Goal: Information Seeking & Learning: Learn about a topic

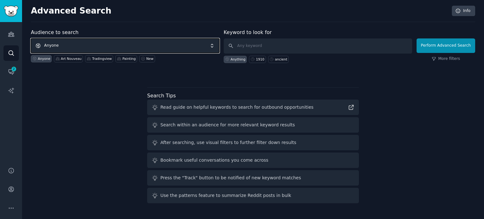
click at [77, 45] on span "Anyone" at bounding box center [125, 45] width 188 height 14
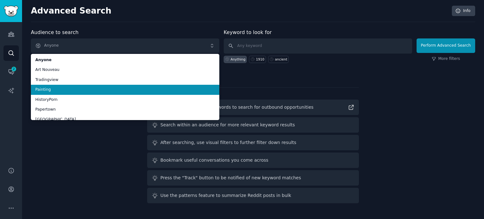
scroll to position [32, 0]
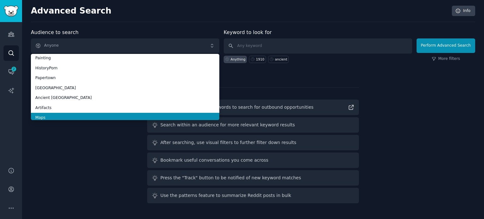
click at [53, 118] on li "Maps" at bounding box center [125, 118] width 188 height 10
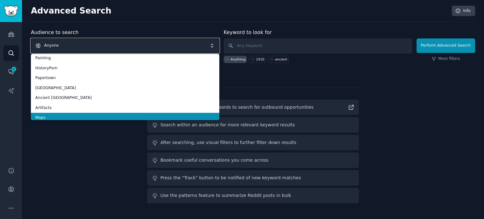
scroll to position [0, 0]
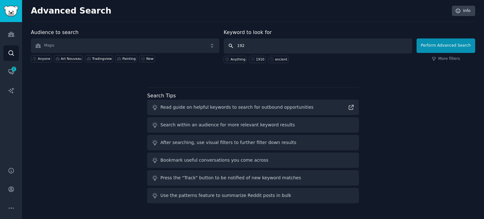
type input "1920"
click button "Perform Advanced Search" at bounding box center [446, 45] width 59 height 14
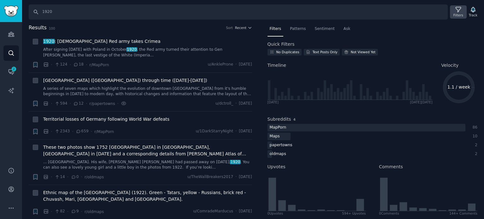
click at [456, 14] on div "Filters" at bounding box center [458, 15] width 10 height 4
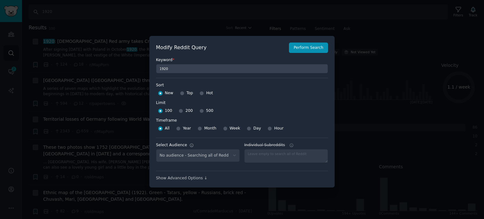
select select "f33d550f09"
click at [183, 91] on div at bounding box center [182, 93] width 4 height 6
click at [180, 96] on div "Top" at bounding box center [186, 93] width 13 height 10
drag, startPoint x: 180, startPoint y: 94, endPoint x: 183, endPoint y: 98, distance: 5.4
click at [180, 94] on input "Top" at bounding box center [182, 93] width 4 height 4
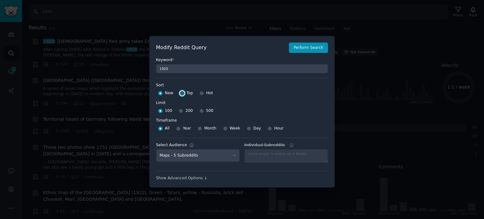
radio input "true"
click at [199, 111] on input "500" at bounding box center [201, 111] width 4 height 4
radio input "true"
click at [318, 46] on button "Perform Search" at bounding box center [308, 48] width 39 height 11
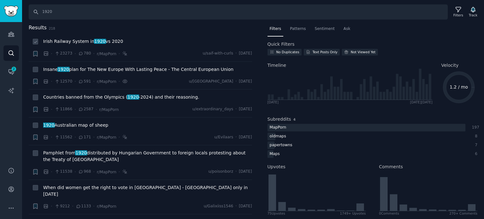
click at [80, 40] on span "Irish Railway System in [DATE] vs 2020" at bounding box center [83, 41] width 80 height 7
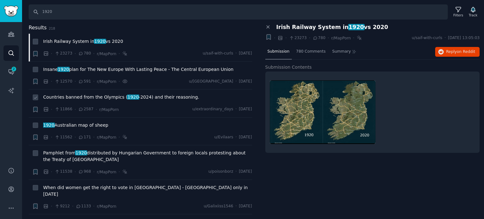
click at [95, 95] on span "Countries banned from the Olympics ( [DATE] -[DATE]) and their reasoning." at bounding box center [121, 97] width 156 height 7
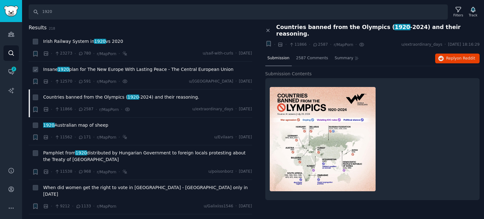
click at [99, 69] on span "Insane 1920 plan for The New Europe With Lasting Peace - The Central European U…" at bounding box center [138, 69] width 190 height 7
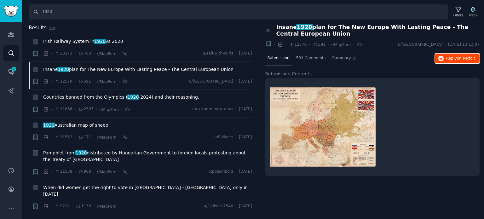
click at [444, 58] on icon "button" at bounding box center [441, 59] width 6 height 6
click at [76, 125] on span "1920 Australian map of sheep" at bounding box center [75, 125] width 65 height 7
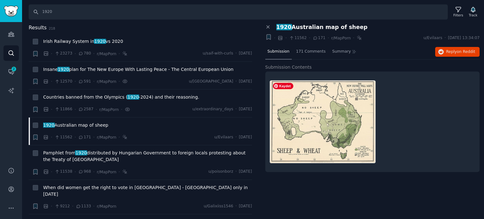
click at [328, 181] on div "Close panel 1920 Australian map of sheep + · · 11562 · 171 · r/MapPorn · u/Evil…" at bounding box center [372, 121] width 223 height 195
click at [449, 49] on span "Reply on Reddit" at bounding box center [460, 52] width 29 height 6
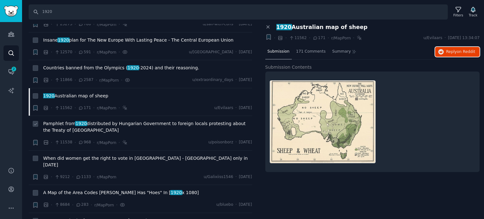
scroll to position [63, 0]
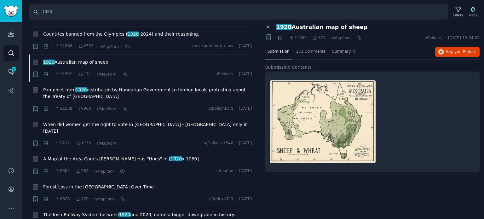
click at [96, 91] on span "Pamphlet from 1920 distributed by Hungarian Government to foreign locals protes…" at bounding box center [147, 93] width 209 height 13
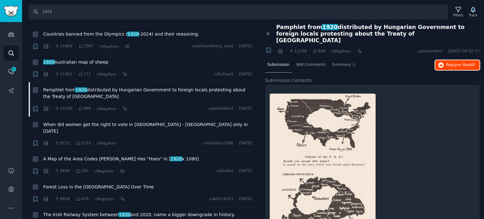
click at [444, 60] on button "Reply on Reddit" at bounding box center [457, 65] width 44 height 10
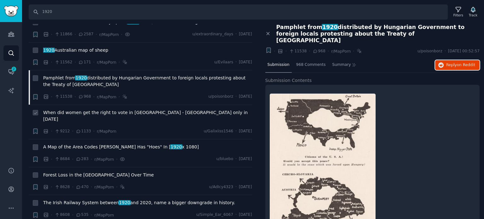
scroll to position [95, 0]
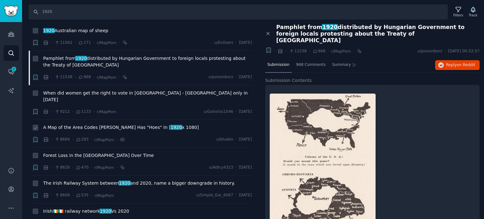
click at [81, 124] on span "A Map of the Area Codes [PERSON_NAME] Has "Hoes" In [ 1920 x 1080]" at bounding box center [121, 127] width 156 height 7
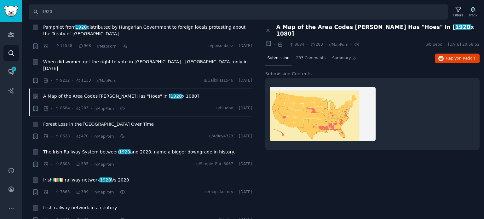
scroll to position [126, 0]
click at [83, 121] on span "Forest Loss in the [GEOGRAPHIC_DATA] Over Time" at bounding box center [98, 124] width 111 height 7
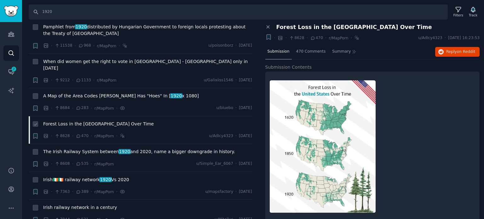
scroll to position [158, 0]
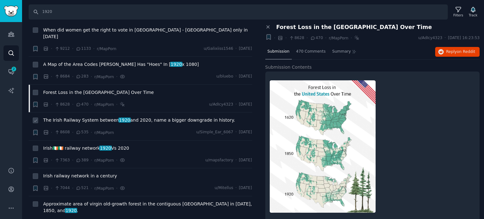
click at [100, 117] on span "The Irish Railway System between 1920 and 2020, name a bigger downgrade in hist…" at bounding box center [139, 120] width 192 height 7
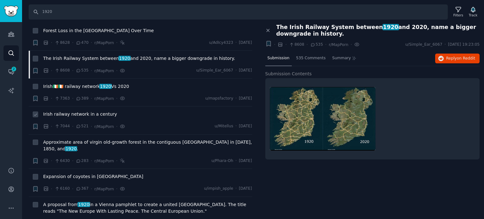
scroll to position [221, 0]
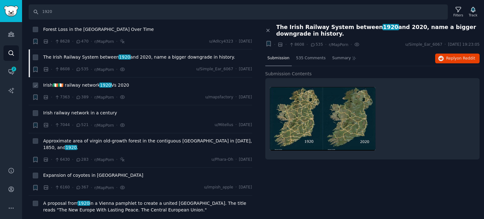
click at [75, 82] on span "Irish🇮🇪🇮🇪 railway network 1920 Vs 2020" at bounding box center [86, 85] width 86 height 7
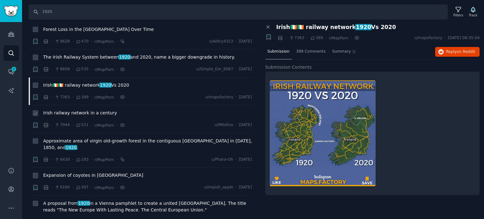
click at [78, 110] on span "Irish railway network in a century" at bounding box center [80, 113] width 74 height 7
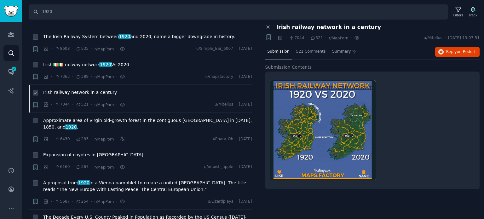
scroll to position [252, 0]
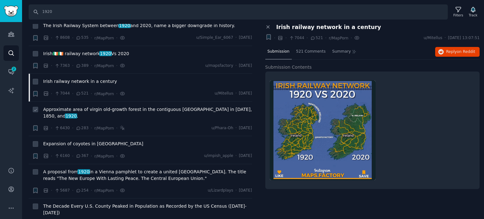
click at [86, 106] on span "Approximate area of virgin old-growth forest in the contiguous [GEOGRAPHIC_DATA…" at bounding box center [147, 112] width 209 height 13
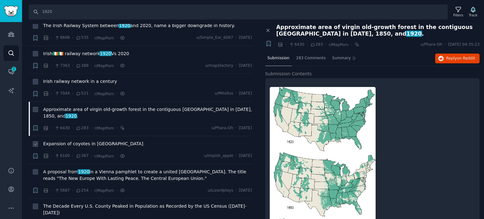
click at [98, 141] on span "Expansion of coyotes in [GEOGRAPHIC_DATA]" at bounding box center [93, 144] width 100 height 7
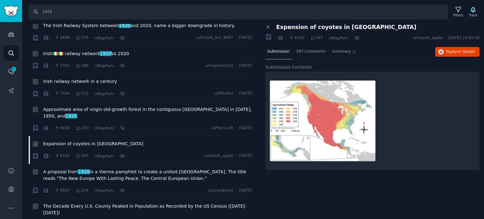
scroll to position [315, 0]
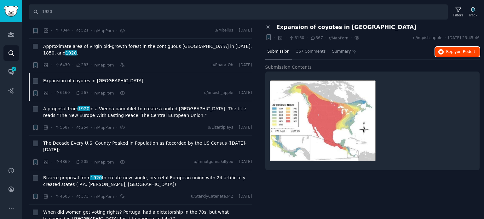
click at [449, 49] on span "Reply on Reddit" at bounding box center [460, 52] width 29 height 6
click at [84, 106] on span "A proposal from 1920 in a Vienna pamphlet to create a [GEOGRAPHIC_DATA]. The ti…" at bounding box center [147, 112] width 209 height 13
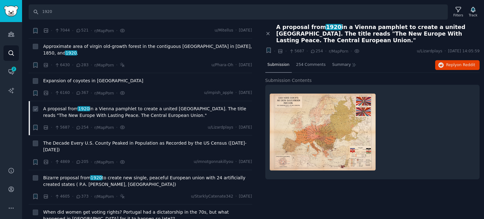
click at [165, 106] on span "A proposal from 1920 in a Vienna pamphlet to create a [GEOGRAPHIC_DATA]. The ti…" at bounding box center [147, 112] width 209 height 13
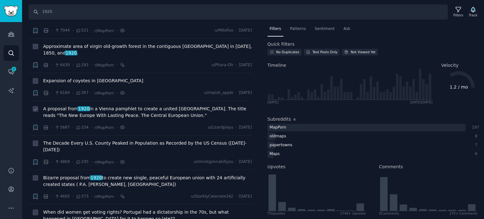
click at [99, 106] on span "A proposal from 1920 in a Vienna pamphlet to create a [GEOGRAPHIC_DATA]. The ti…" at bounding box center [147, 112] width 209 height 13
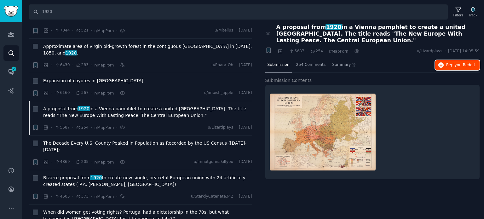
click at [461, 63] on span "on Reddit" at bounding box center [466, 65] width 18 height 4
click at [91, 140] on span "The Decade Every U.S. County Peaked in Population as Recorded by the US Census …" at bounding box center [147, 146] width 209 height 13
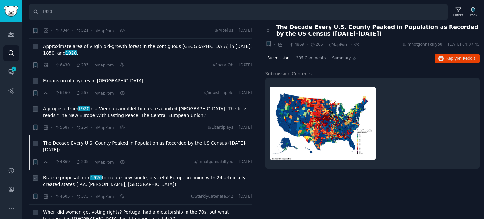
click at [93, 175] on span "1920" at bounding box center [96, 177] width 12 height 5
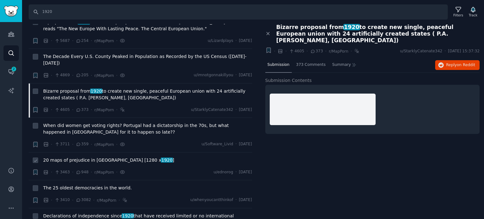
scroll to position [410, 0]
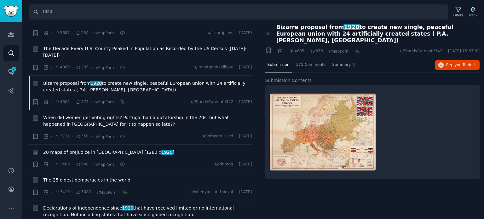
click at [80, 149] on span "20 maps of prejudice in [GEOGRAPHIC_DATA] [1280 x 1920 ]" at bounding box center [108, 152] width 131 height 7
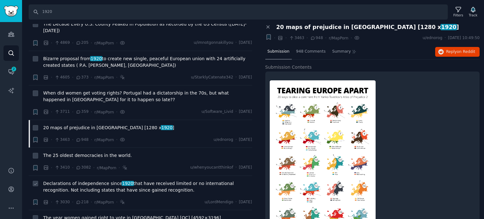
scroll to position [473, 0]
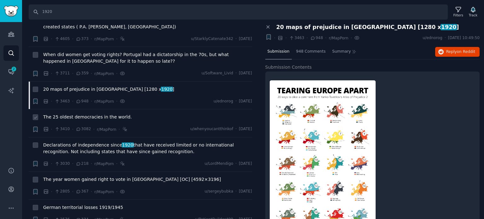
click at [76, 114] on span "The 25 oldest democracies in the world." at bounding box center [87, 117] width 89 height 7
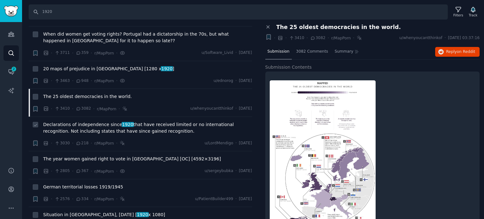
scroll to position [504, 0]
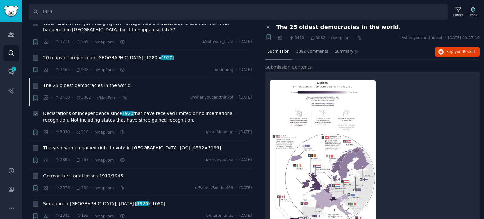
click at [80, 110] on span "Declarations of independence since [DATE] that have received limited or no inte…" at bounding box center [147, 116] width 209 height 13
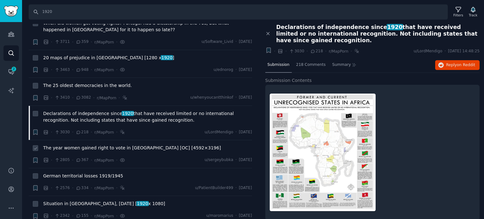
click at [115, 145] on span "The year women gained right to vote in [GEOGRAPHIC_DATA] [OC] [4592×3196]" at bounding box center [132, 148] width 178 height 7
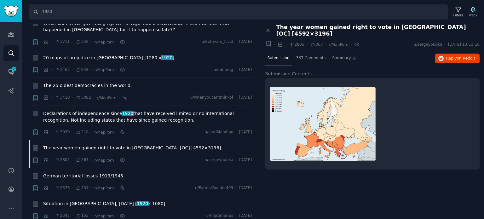
scroll to position [536, 0]
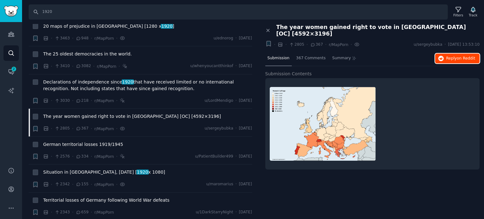
click at [448, 56] on span "Reply on Reddit" at bounding box center [460, 59] width 29 height 6
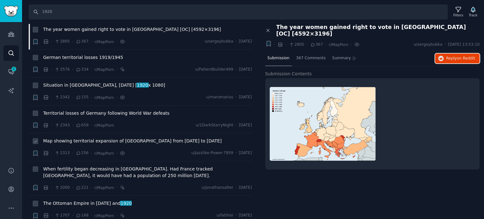
scroll to position [630, 0]
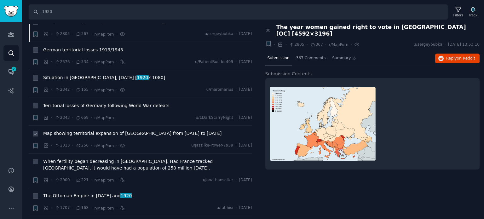
click at [92, 130] on span "Map showing territorial expansion of [GEOGRAPHIC_DATA] from [DATE] to [DATE]" at bounding box center [132, 133] width 178 height 7
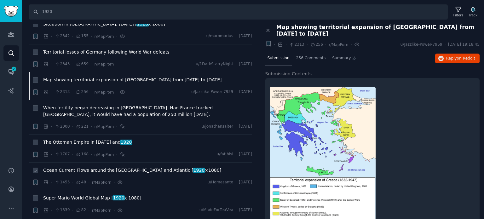
scroll to position [725, 0]
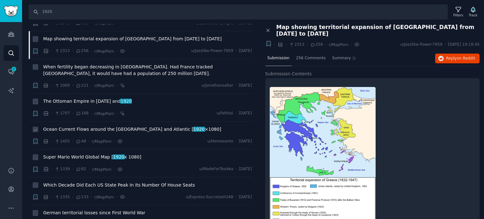
click at [85, 126] on span "Ocean Current Flows around the [GEOGRAPHIC_DATA] and Atlantic [ 1920 ×1080]" at bounding box center [132, 129] width 178 height 7
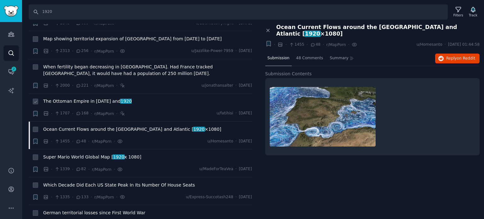
click at [87, 98] on span "The Ottoman Empire in [DATE] and 1920" at bounding box center [87, 101] width 89 height 7
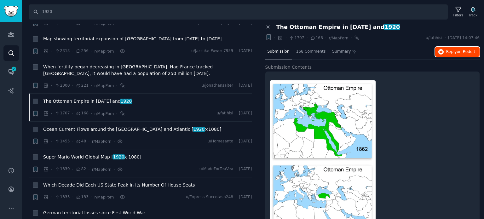
click at [449, 55] on button "Reply on Reddit" at bounding box center [457, 52] width 44 height 10
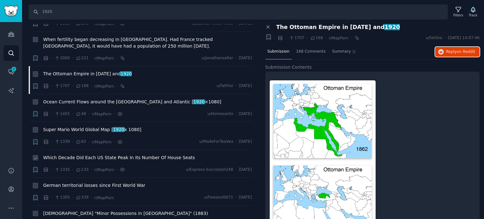
scroll to position [788, 0]
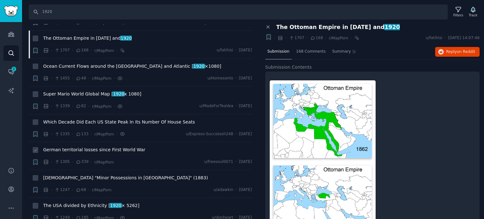
click at [80, 147] on span "German territorial losses since First World War" at bounding box center [94, 150] width 102 height 7
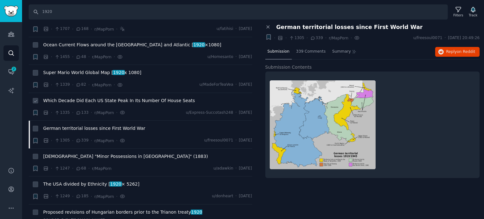
scroll to position [819, 0]
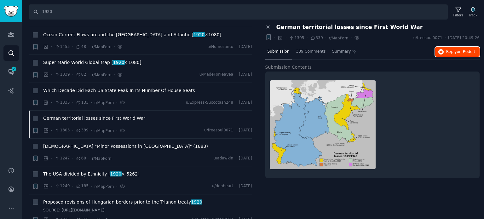
click at [450, 51] on span "Reply on Reddit" at bounding box center [460, 52] width 29 height 6
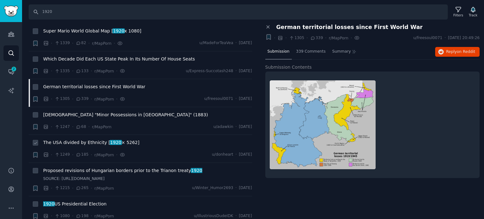
click at [78, 139] on span "The USA divided by Ethnicity [ 1920 × 5262]" at bounding box center [91, 142] width 96 height 7
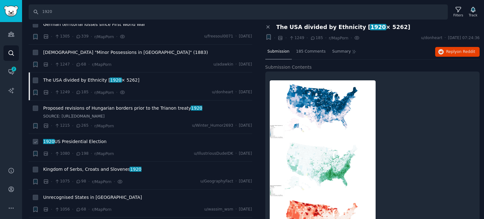
scroll to position [914, 0]
click at [78, 138] on span "1920 US Presidential Election" at bounding box center [74, 141] width 63 height 7
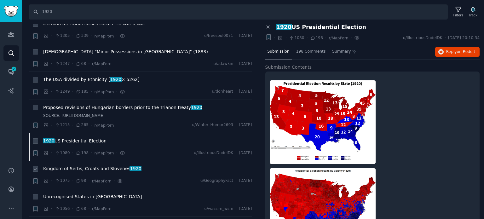
click at [98, 165] on span "Kingdom of Serbs, Croats and Slovenes 1920" at bounding box center [92, 168] width 98 height 7
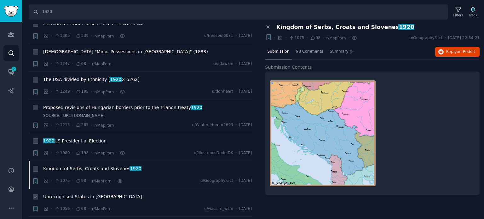
scroll to position [1008, 0]
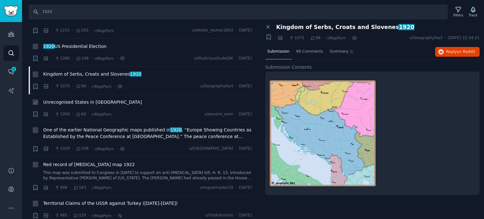
click at [77, 99] on span "Unrecognised States in [GEOGRAPHIC_DATA]" at bounding box center [92, 102] width 99 height 7
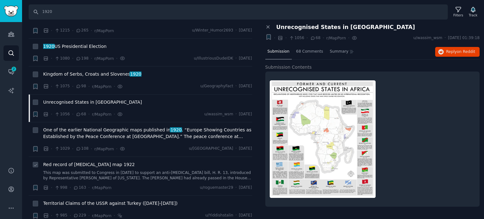
click at [92, 161] on span "Red record of [MEDICAL_DATA] map 1922" at bounding box center [89, 164] width 92 height 7
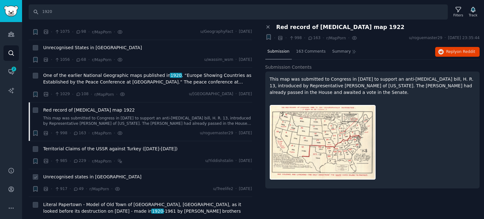
scroll to position [1071, 0]
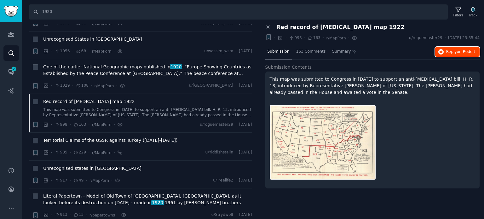
click at [457, 52] on span "Reply on Reddit" at bounding box center [460, 52] width 29 height 6
click at [87, 137] on span "Territorial Claims of the USSR against Turkey ([DATE]-[DATE])" at bounding box center [110, 140] width 134 height 7
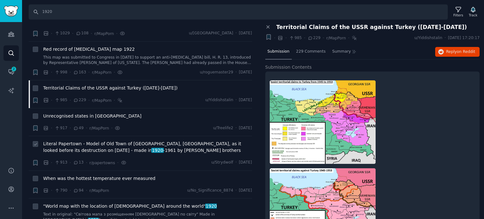
scroll to position [1134, 0]
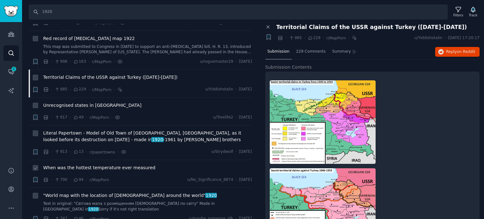
click at [63, 164] on span "When was the hottest temperature ever measured" at bounding box center [99, 167] width 112 height 7
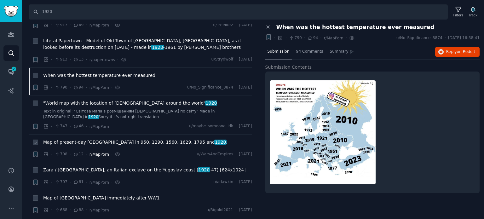
scroll to position [1229, 0]
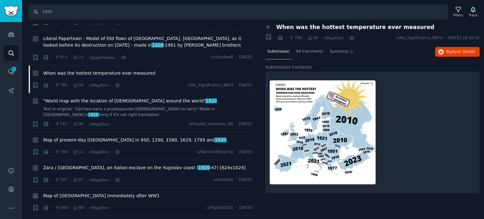
click at [73, 193] on span "Map of [GEOGRAPHIC_DATA] immediately after WW1" at bounding box center [101, 196] width 117 height 7
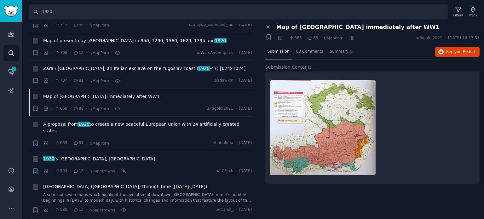
scroll to position [1355, 0]
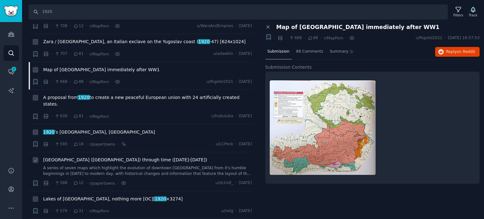
click at [91, 157] on span "[GEOGRAPHIC_DATA] ([GEOGRAPHIC_DATA]) through time ([DATE]-[DATE])" at bounding box center [125, 160] width 164 height 7
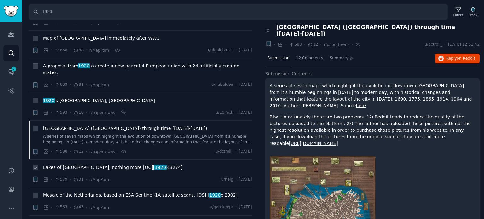
scroll to position [1418, 0]
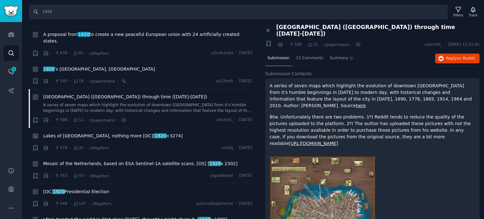
click at [83, 133] on span "Lakes of [GEOGRAPHIC_DATA], nothing more [OC][ 1920 ×3274]" at bounding box center [113, 136] width 140 height 7
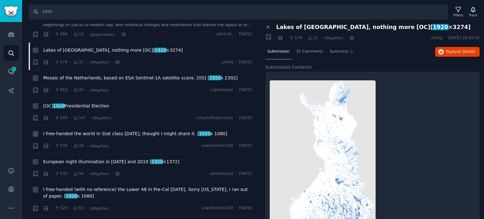
scroll to position [1512, 0]
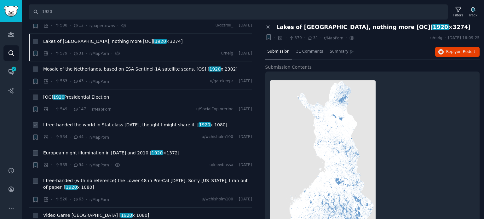
click at [87, 122] on span "I free-handed the world in Stat class [DATE], thought I might share it. [ 1920 …" at bounding box center [135, 125] width 184 height 7
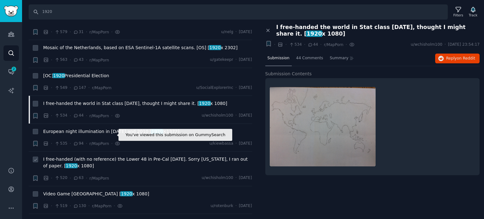
scroll to position [1544, 0]
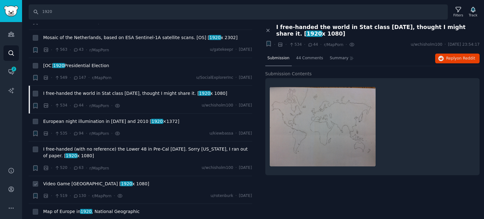
click at [83, 181] on span "Video Game States of America [ 1920 x 1080]" at bounding box center [96, 184] width 106 height 7
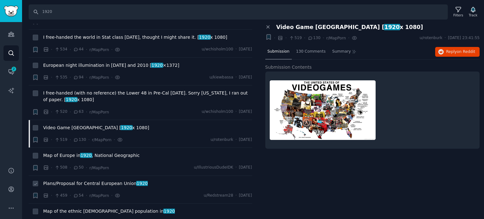
scroll to position [1607, 0]
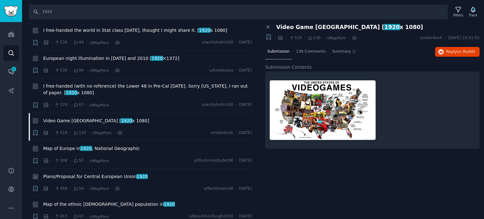
click at [87, 173] on span "Plans/Proposal for Central European Union 1920" at bounding box center [95, 176] width 105 height 7
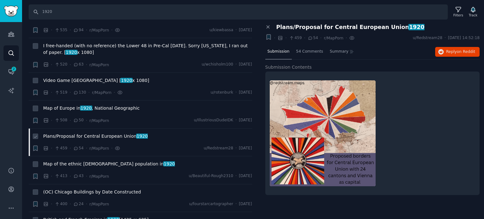
scroll to position [1670, 0]
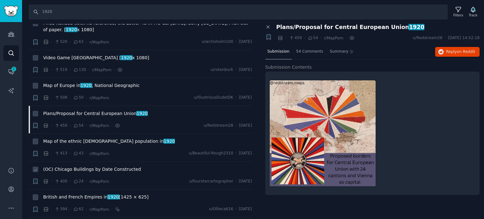
click at [85, 166] on span "(OC) Chicago Buildings by Date Constructed" at bounding box center [92, 169] width 98 height 7
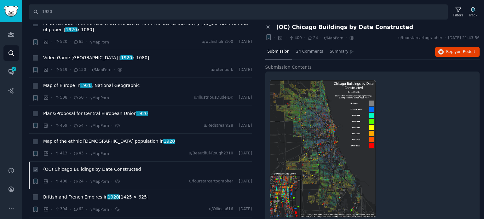
scroll to position [1701, 0]
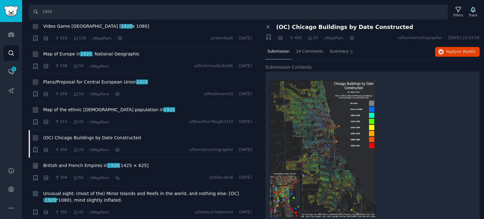
click at [86, 162] on span "British and French Empires in [DATE] [1425 × 625]" at bounding box center [95, 165] width 105 height 7
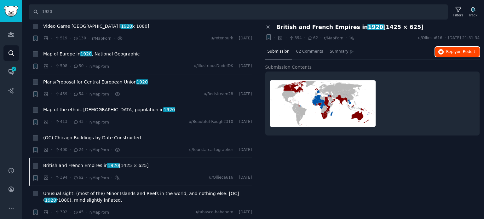
click at [461, 49] on span "on Reddit" at bounding box center [466, 51] width 18 height 4
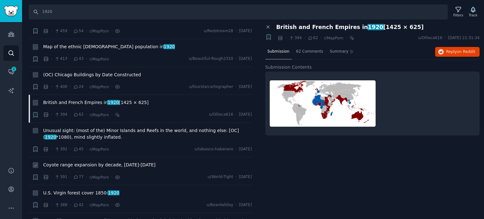
click at [77, 162] on span "Coyote range expansion by decade, [DATE]-[DATE]" at bounding box center [99, 165] width 112 height 7
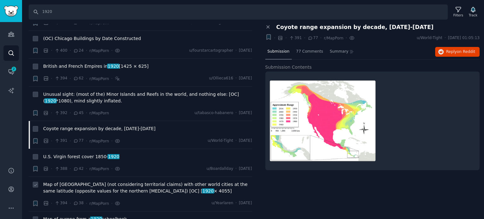
scroll to position [1827, 0]
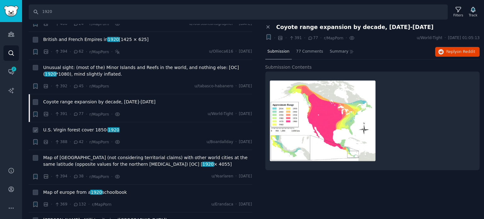
click at [77, 127] on span "U.S. Virgin forest cover [DATE]- [DATE]" at bounding box center [81, 130] width 76 height 7
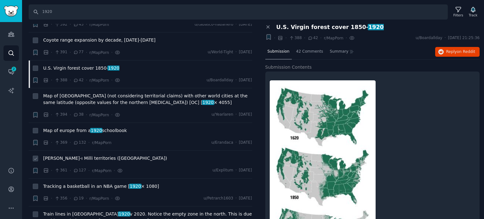
scroll to position [1890, 0]
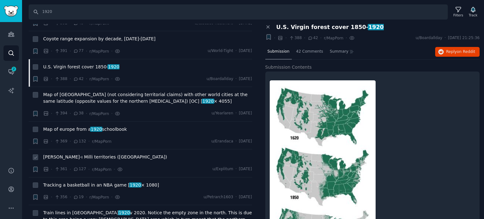
click at [83, 154] on span "[PERSON_NAME]-ı Milli territories ([GEOGRAPHIC_DATA])" at bounding box center [105, 157] width 124 height 7
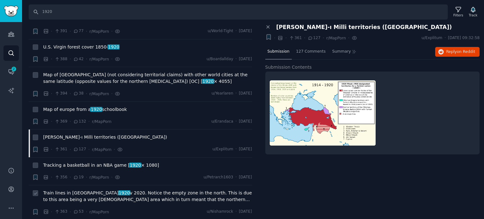
scroll to position [1953, 0]
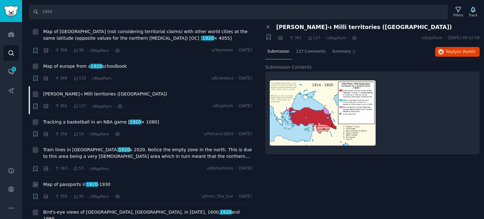
click at [71, 181] on span "Map of passports in [DATE] -[DATE]" at bounding box center [76, 184] width 67 height 7
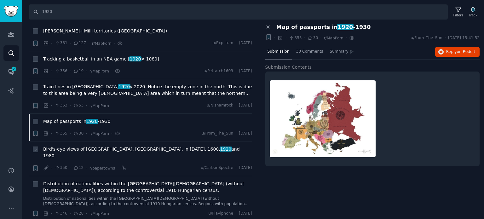
scroll to position [2079, 0]
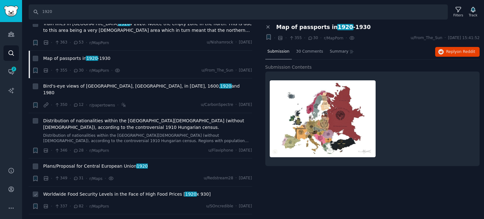
click at [93, 191] on span "Worldwide Food Security Levels in the Face of High Food Prices [ 1920 x 930]" at bounding box center [126, 194] width 167 height 7
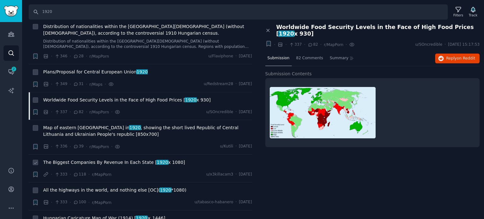
scroll to position [2174, 0]
click at [83, 187] on span "All the highways in the world, and nothing else [OC]( 1920 *1080)" at bounding box center [114, 190] width 143 height 7
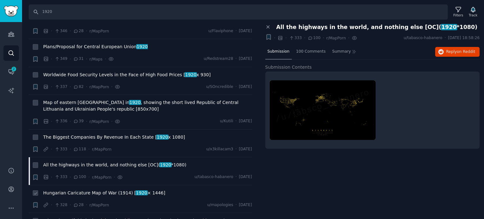
scroll to position [2237, 0]
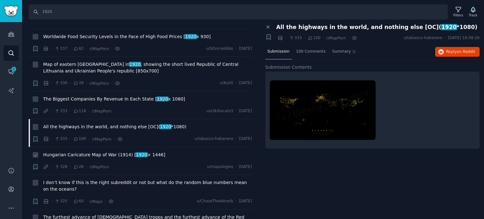
click at [93, 152] on span "Hungarian Caricature Map of War (1914) [ 1920 × 1446]" at bounding box center [104, 155] width 122 height 7
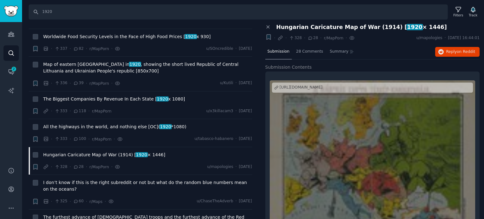
scroll to position [25, 0]
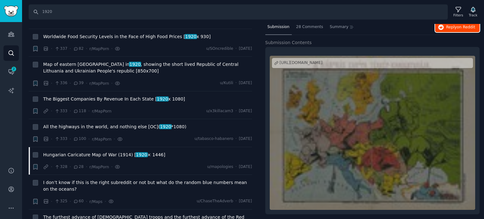
click at [457, 27] on span "on Reddit" at bounding box center [466, 27] width 18 height 4
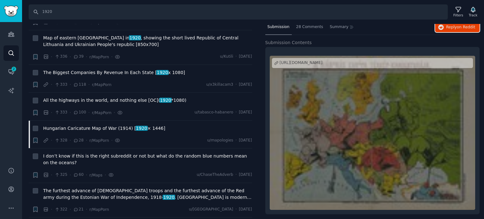
scroll to position [2331, 0]
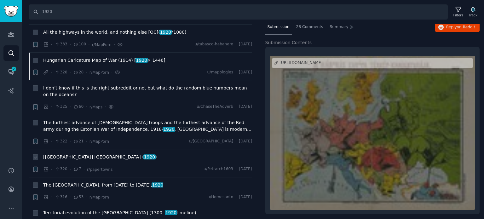
click at [86, 154] on span "[[GEOGRAPHIC_DATA]] [GEOGRAPHIC_DATA] ( 1920 )" at bounding box center [100, 157] width 114 height 7
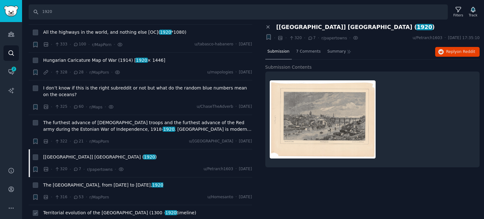
click at [135, 210] on span "Territorial evolution of the Ottoman Empire ([DATE] - [DATE] timeline)" at bounding box center [119, 213] width 153 height 7
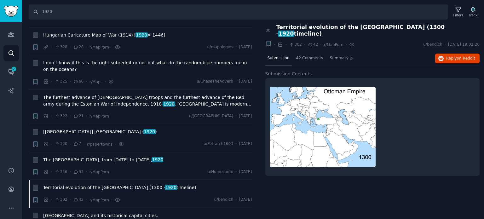
scroll to position [2395, 0]
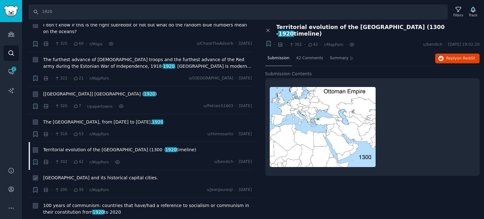
click at [62, 175] on span "[GEOGRAPHIC_DATA] and its historical capital cities." at bounding box center [100, 178] width 115 height 7
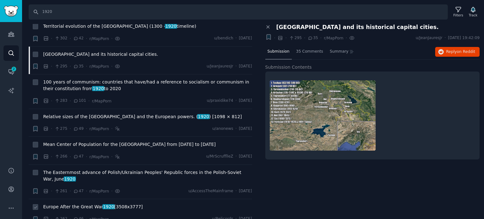
scroll to position [2552, 0]
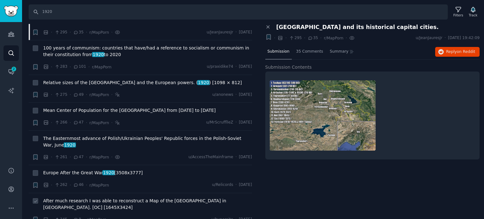
click at [72, 198] on span "After much research I was able to reconstruct a Map of the [GEOGRAPHIC_DATA] in…" at bounding box center [147, 204] width 209 height 13
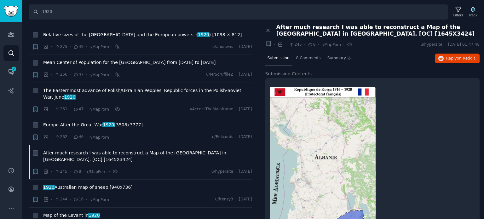
scroll to position [2615, 0]
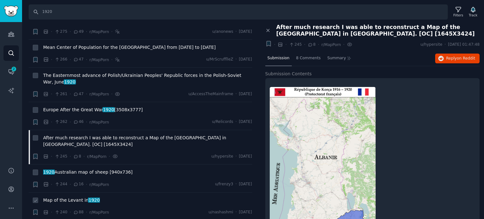
click at [72, 197] on span "Map of the Levant in [DATE]" at bounding box center [71, 200] width 57 height 7
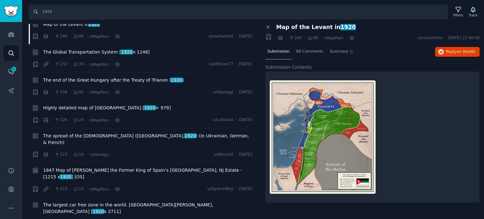
scroll to position [2804, 0]
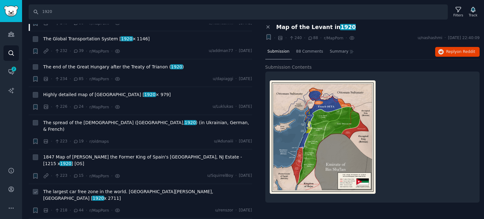
click at [117, 188] on span "The largest car free zone in the world. [GEOGRAPHIC_DATA][PERSON_NAME], [GEOGRA…" at bounding box center [147, 194] width 209 height 13
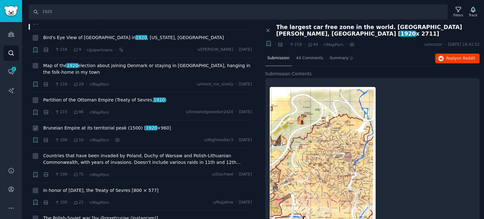
scroll to position [2993, 0]
click at [77, 187] on span "In honor of [DATE], the Treaty of Sevres [800 × 577]" at bounding box center [100, 190] width 115 height 7
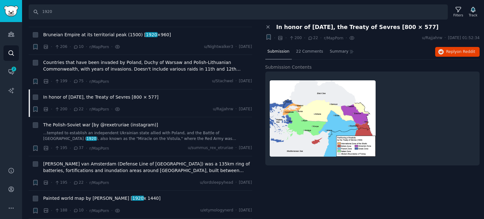
scroll to position [3119, 0]
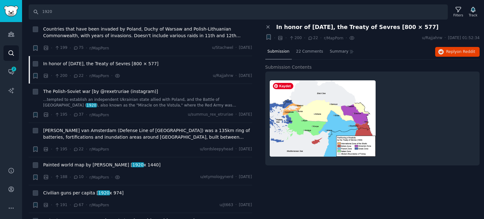
click at [306, 127] on img at bounding box center [323, 118] width 106 height 76
click at [450, 51] on span "Reply on Reddit" at bounding box center [460, 52] width 29 height 6
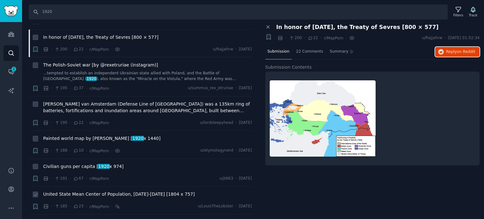
scroll to position [3182, 0]
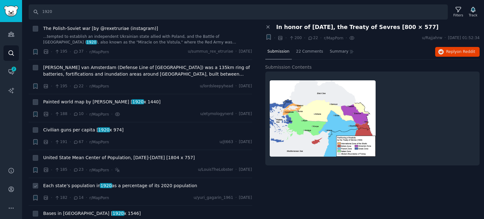
click at [68, 182] on span "Each state’s population in [DATE] as a percentage of its 2020 population" at bounding box center [120, 185] width 154 height 7
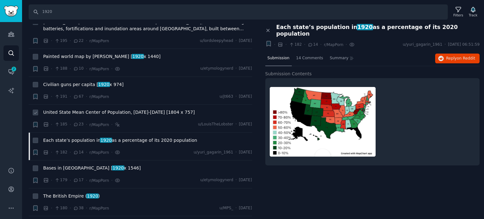
scroll to position [3245, 0]
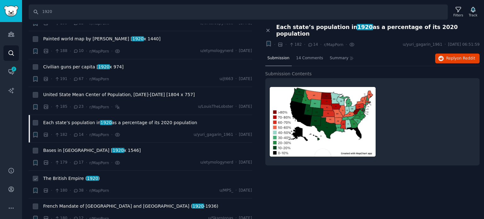
click at [69, 175] on span "The British Empire ( 1920 )" at bounding box center [71, 178] width 57 height 7
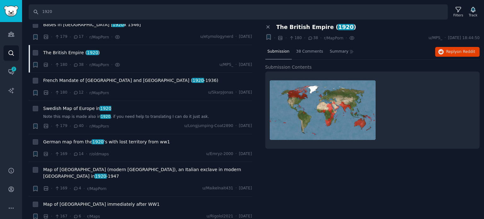
scroll to position [3371, 0]
click at [446, 54] on button "Reply on Reddit" at bounding box center [457, 52] width 44 height 10
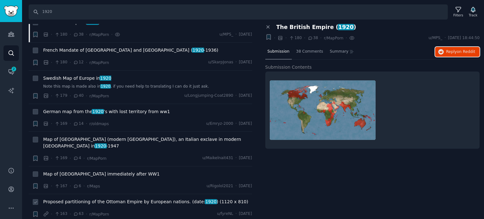
scroll to position [3434, 0]
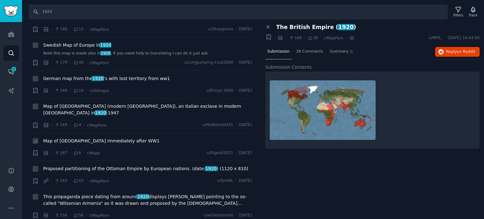
click at [78, 138] on span "Map of [GEOGRAPHIC_DATA] immediately after WW1" at bounding box center [101, 141] width 117 height 7
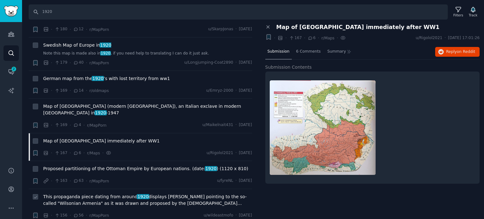
click at [89, 193] on span "This propaganda piece dating from around [DATE] displays [PERSON_NAME] pointing…" at bounding box center [147, 199] width 209 height 13
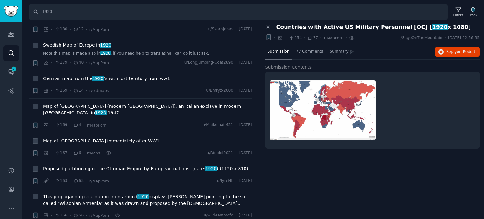
scroll to position [3497, 0]
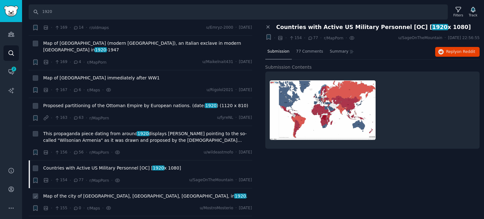
click at [72, 193] on span "Map of the city of [GEOGRAPHIC_DATA], [GEOGRAPHIC_DATA], [GEOGRAPHIC_DATA], in …" at bounding box center [145, 196] width 204 height 7
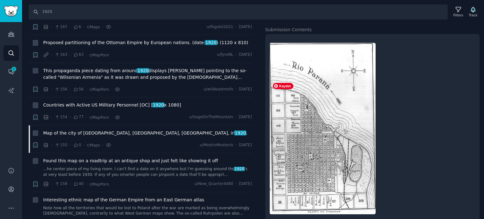
scroll to position [47, 0]
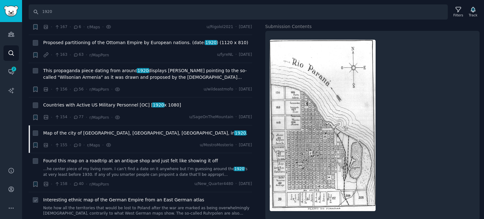
click at [80, 197] on span "Interesting ethnic map of the German Empire from an East German atlas" at bounding box center [123, 200] width 161 height 7
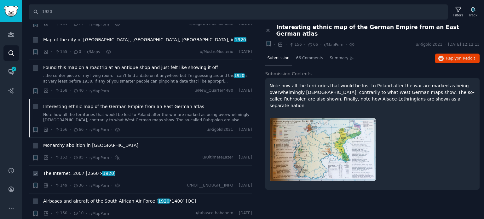
scroll to position [3655, 0]
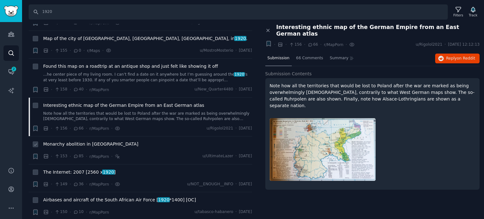
click at [74, 141] on span "Monarchy abolition in [GEOGRAPHIC_DATA]" at bounding box center [90, 144] width 95 height 7
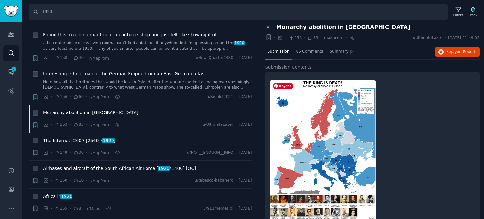
scroll to position [15, 0]
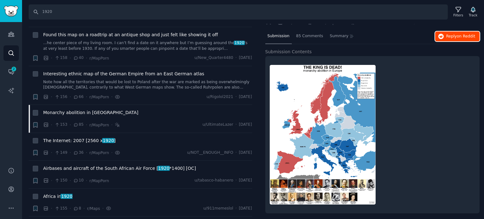
click at [447, 38] on button "Reply on Reddit" at bounding box center [457, 37] width 44 height 10
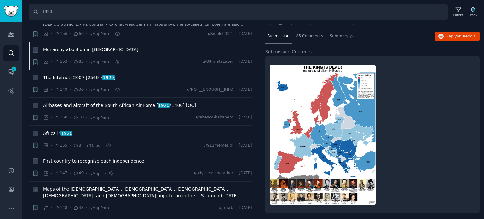
click at [60, 186] on span "Maps of the [DEMOGRAPHIC_DATA], [DEMOGRAPHIC_DATA], [DEMOGRAPHIC_DATA], [DEMOGR…" at bounding box center [147, 192] width 209 height 13
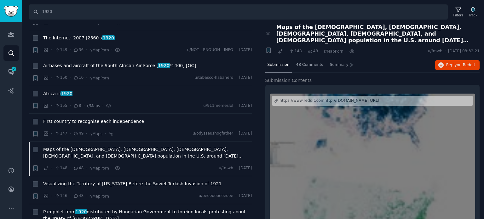
scroll to position [3844, 0]
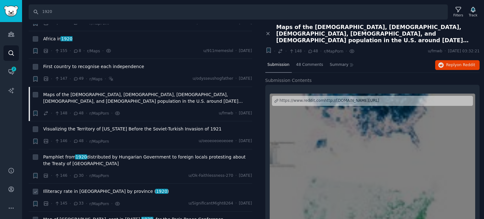
click at [83, 188] on span "Illiteracy rate in [GEOGRAPHIC_DATA] by province ( 1920 )" at bounding box center [106, 191] width 126 height 7
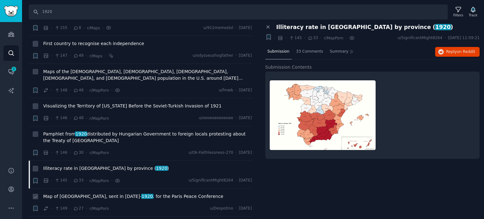
scroll to position [3875, 0]
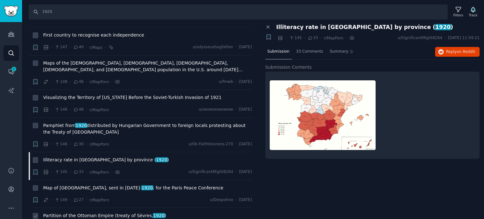
click at [70, 212] on span "Partition of the Ottoman Empire (treaty of Sèvres, 1920 )" at bounding box center [104, 215] width 123 height 7
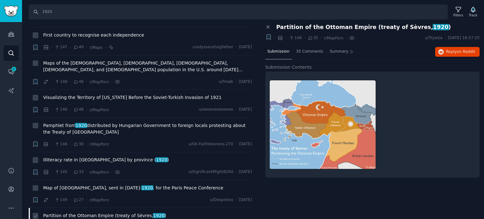
scroll to position [3938, 0]
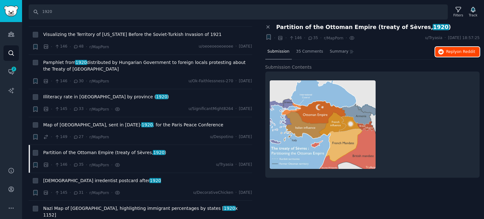
click at [444, 50] on icon "button" at bounding box center [441, 52] width 6 height 6
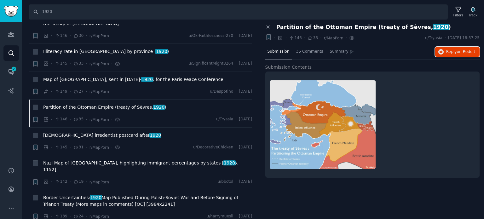
scroll to position [4033, 0]
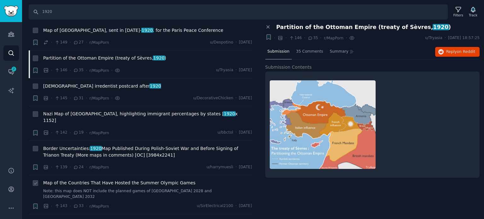
click at [74, 175] on li "+ Map of the Countries That Have Hosted the Summer Olympic Games Note: this map…" at bounding box center [140, 194] width 223 height 39
click at [77, 180] on div "Map of the Countries That Have Hosted the Summer Olympic Games Note: this map d…" at bounding box center [147, 190] width 209 height 20
click at [79, 180] on span "Map of the Countries That Have Hosted the Summer Olympic Games" at bounding box center [119, 183] width 152 height 7
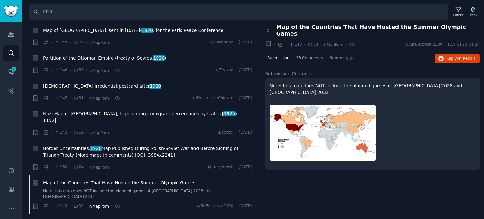
scroll to position [4096, 0]
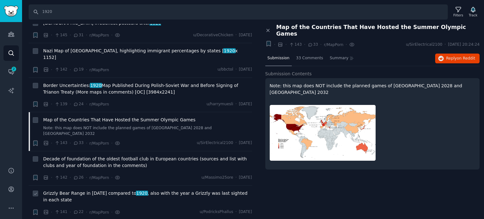
click at [121, 190] on span "Grizzly Bear Range in [DATE] compared to 1920 , also with the year a Grizzly wa…" at bounding box center [147, 196] width 209 height 13
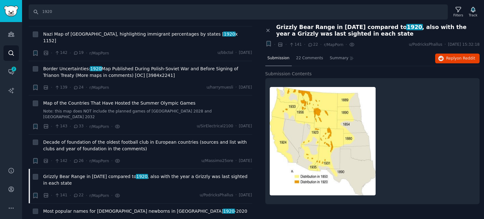
scroll to position [4127, 0]
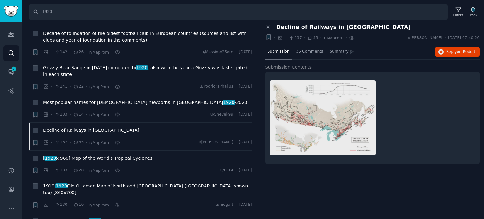
scroll to position [4222, 0]
click at [57, 217] on span "Lithuania 1920 peace treaty" at bounding box center [86, 220] width 86 height 7
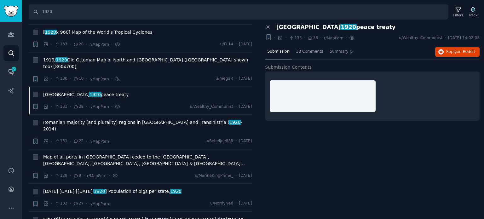
scroll to position [4348, 0]
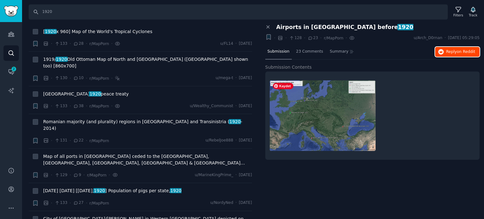
click at [461, 53] on span "on Reddit" at bounding box center [466, 51] width 18 height 4
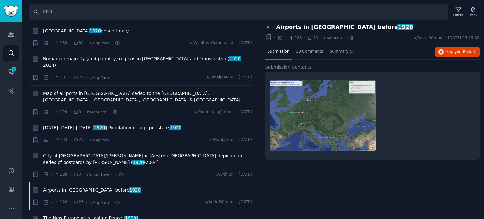
click at [70, 215] on span "The New Europe with Lasting Peace [ 1920 ]" at bounding box center [90, 218] width 95 height 7
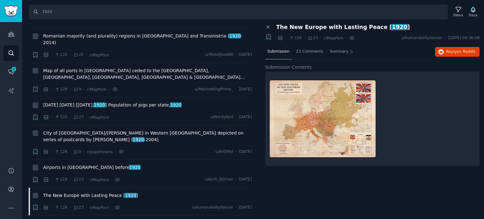
scroll to position [4442, 0]
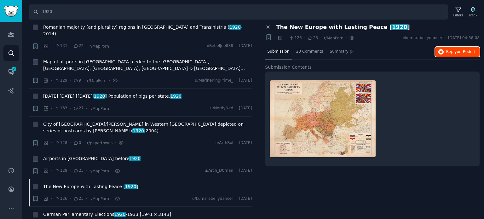
click at [451, 47] on button "Reply on Reddit" at bounding box center [457, 52] width 44 height 10
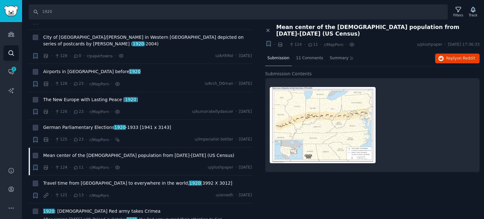
scroll to position [4537, 0]
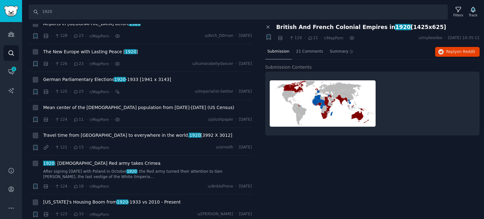
scroll to position [4663, 0]
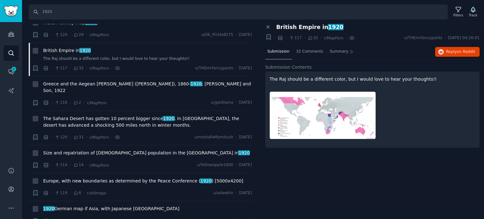
scroll to position [4852, 0]
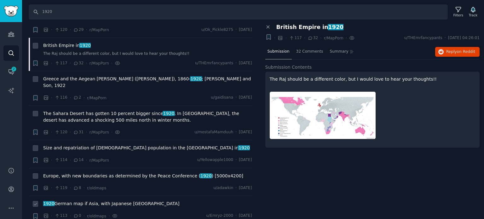
click at [74, 200] on span "1920 German map if Asia, with Japanese [GEOGRAPHIC_DATA]" at bounding box center [111, 203] width 136 height 7
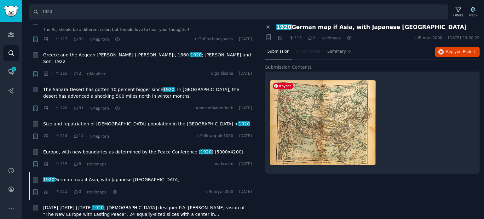
scroll to position [4978, 0]
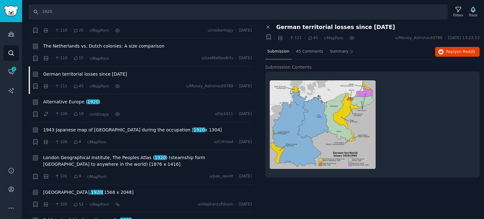
scroll to position [5136, 0]
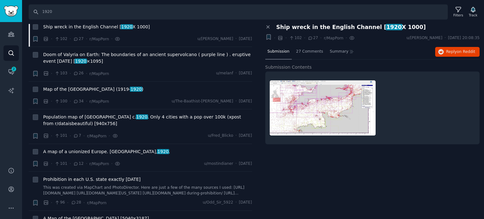
scroll to position [5388, 0]
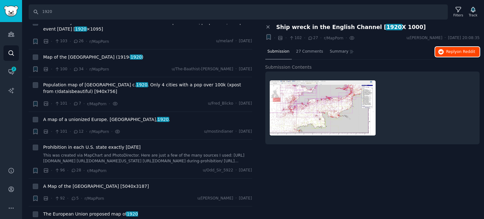
click at [446, 51] on button "Reply on Reddit" at bounding box center [457, 52] width 44 height 10
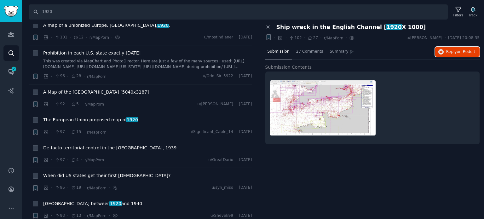
scroll to position [5514, 0]
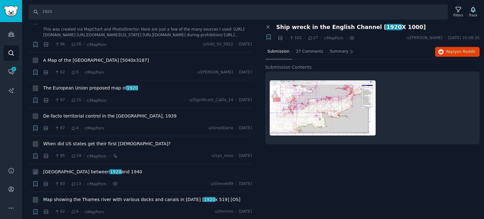
click at [91, 169] on span "Romania between 1920 and 1940" at bounding box center [92, 172] width 99 height 7
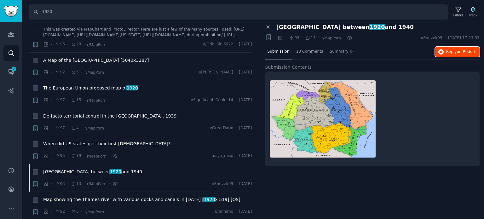
click at [439, 51] on button "Reply on Reddit" at bounding box center [457, 52] width 44 height 10
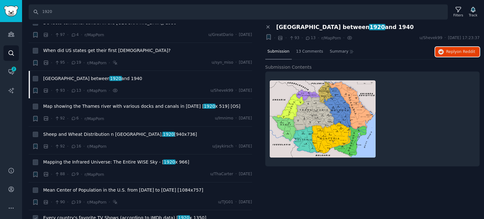
scroll to position [5608, 0]
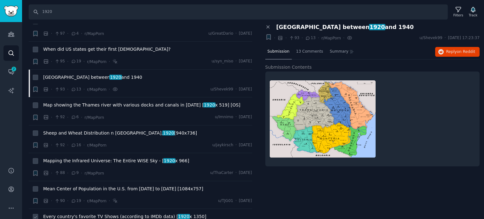
click at [85, 213] on span "Every country's favorite TV Shows (according to IMDb data) [ 1920 x 1350]" at bounding box center [124, 216] width 163 height 7
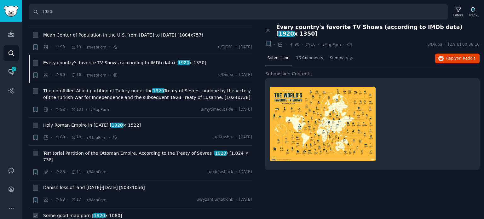
scroll to position [5766, 0]
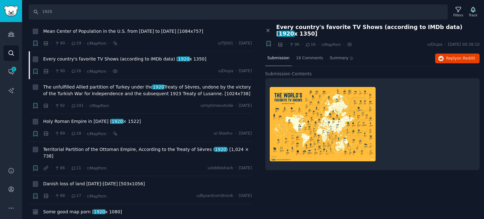
click at [83, 209] on span "Some good map porn [ 1920 x 1080]" at bounding box center [82, 212] width 79 height 7
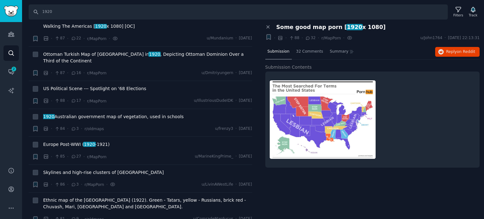
scroll to position [6049, 0]
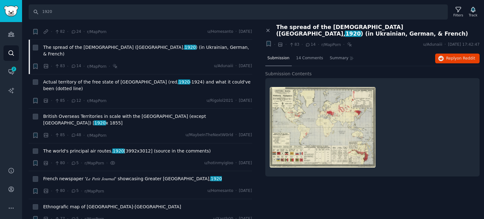
scroll to position [6285, 0]
